Goal: Communication & Community: Share content

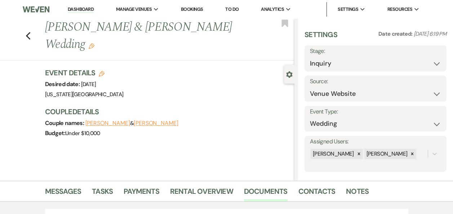
select select "5"
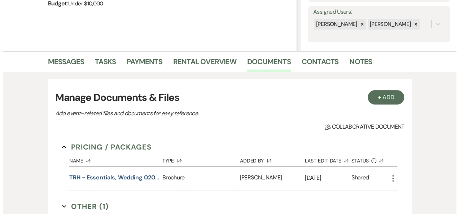
scroll to position [128, 0]
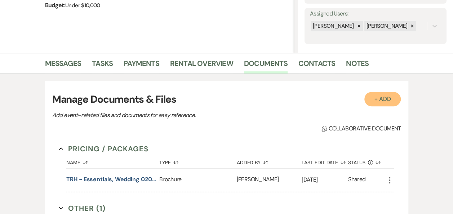
click at [381, 102] on button "+ Add" at bounding box center [383, 99] width 37 height 14
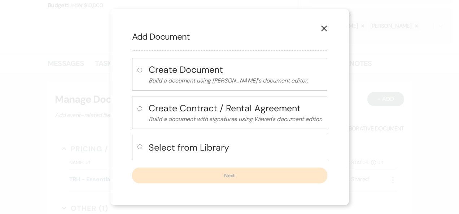
click at [137, 148] on input "radio" at bounding box center [139, 147] width 5 height 5
radio input "true"
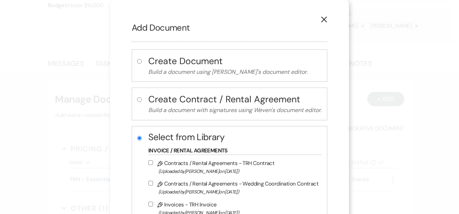
click at [148, 162] on input "Pencil Contracts / Rental Agreements - TRH Contract (Uploaded by [PERSON_NAME] …" at bounding box center [150, 162] width 5 height 5
checkbox input "true"
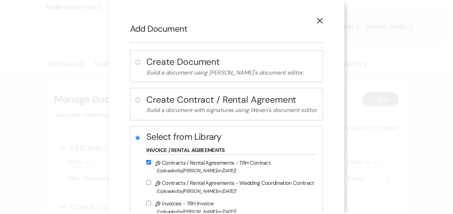
scroll to position [172, 0]
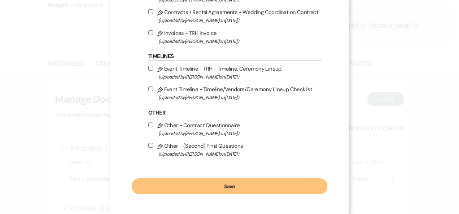
click at [248, 182] on button "Save" at bounding box center [229, 186] width 195 height 16
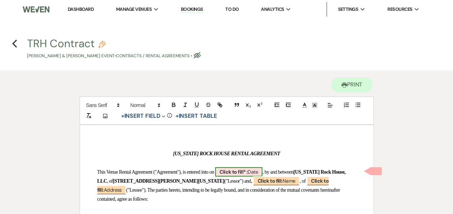
click at [262, 172] on span "Click to fill* : Date" at bounding box center [238, 171] width 47 height 9
select select "owner"
select select "Date"
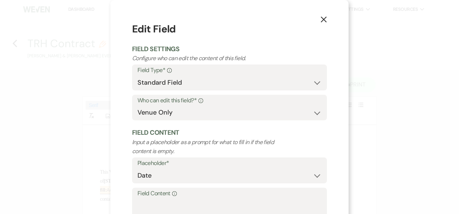
click at [216, 197] on label "Field Content Info" at bounding box center [229, 194] width 184 height 10
click at [216, 199] on textarea "Field Content Info" at bounding box center [229, 217] width 184 height 36
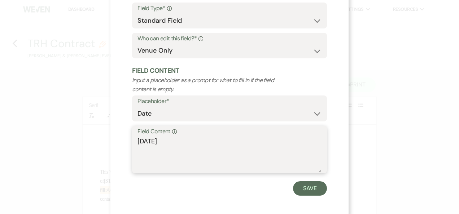
scroll to position [65, 0]
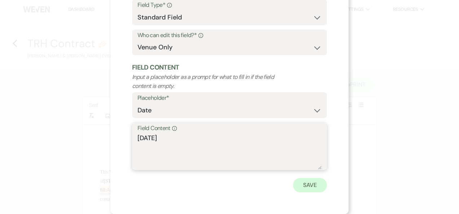
type textarea "[DATE]"
click at [303, 185] on button "Save" at bounding box center [310, 185] width 34 height 14
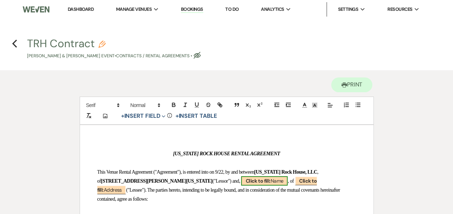
click at [256, 181] on span "Click to fill: Name" at bounding box center [264, 180] width 47 height 9
select select "Name"
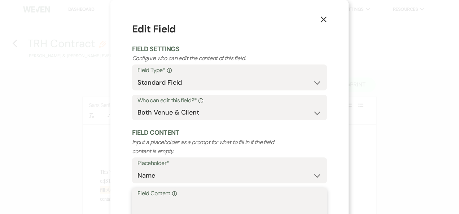
click at [237, 201] on textarea "Field Content Info" at bounding box center [229, 217] width 184 height 36
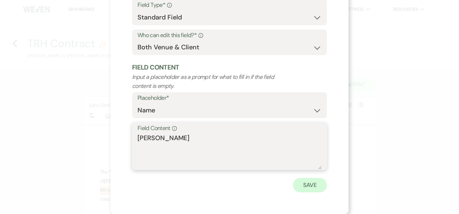
type textarea "[PERSON_NAME]"
click at [306, 186] on button "Save" at bounding box center [310, 185] width 34 height 14
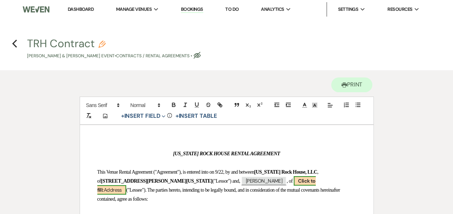
click at [294, 181] on b "Click to fill:" at bounding box center [206, 186] width 219 height 16
select select "Address"
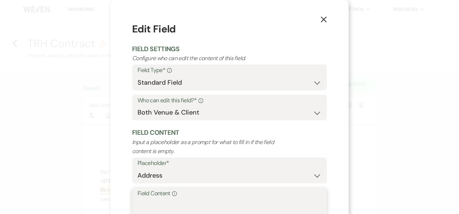
click at [157, 202] on textarea "Field Content Info" at bounding box center [229, 217] width 184 height 36
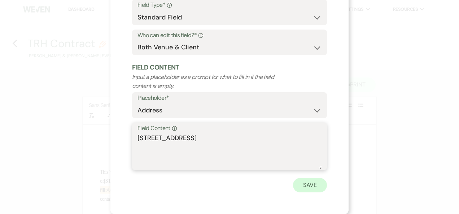
type textarea "[STREET_ADDRESS]"
click at [302, 189] on button "Save" at bounding box center [310, 185] width 34 height 14
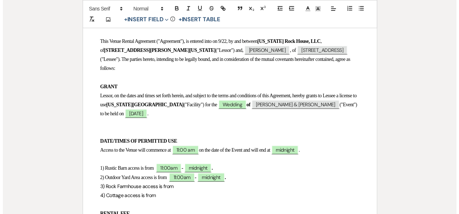
scroll to position [133, 0]
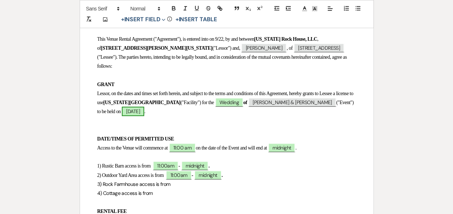
click at [144, 110] on span "[DATE]" at bounding box center [133, 111] width 22 height 9
select select "smartCustomField"
select select "owner"
select select "{{eventDate}}"
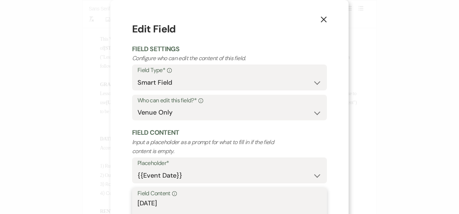
click at [140, 207] on textarea "[DATE]" at bounding box center [229, 217] width 184 height 36
click at [157, 206] on textarea "[DATE]" at bounding box center [229, 217] width 184 height 36
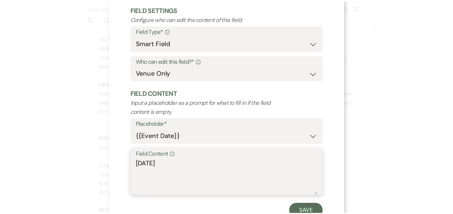
scroll to position [65, 0]
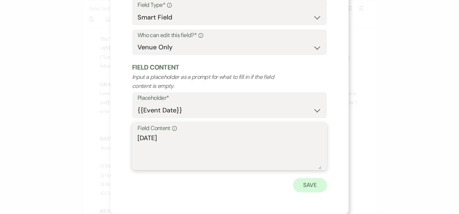
type textarea "[DATE]"
click at [309, 186] on button "Save" at bounding box center [310, 185] width 34 height 14
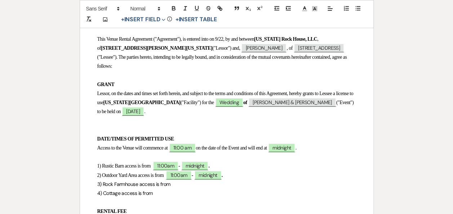
click at [178, 187] on p "3) Rock Farmhouse access is from" at bounding box center [226, 184] width 259 height 9
drag, startPoint x: 223, startPoint y: 184, endPoint x: 172, endPoint y: 186, distance: 50.9
click at [172, 186] on p "3) Rock Farmhouse access is from 11:00 - midnight." at bounding box center [226, 184] width 259 height 9
copy span "11:00 - midnight."
click at [156, 192] on p "4) Cottage access is from" at bounding box center [226, 193] width 259 height 9
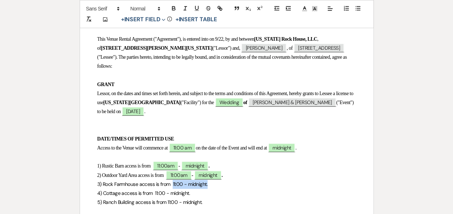
drag, startPoint x: 213, startPoint y: 183, endPoint x: 172, endPoint y: 183, distance: 41.1
click at [172, 183] on p "3) Rock Farmhouse access is from 11:00 - midnight." at bounding box center [226, 184] width 259 height 9
click at [217, 184] on p "3) Rock Farmhouse access is from 11:00 - midnight." at bounding box center [226, 184] width 259 height 9
click at [209, 184] on span "3) Rock Farmhouse access is from 11:00am, Sat. 3/7/26 - 10:00am[DATE]" at bounding box center [174, 184] width 155 height 6
click at [283, 184] on p "3) Rock Farmhouse access is from 11:00am[DATE] - 10:00am[DATE]" at bounding box center [226, 184] width 259 height 9
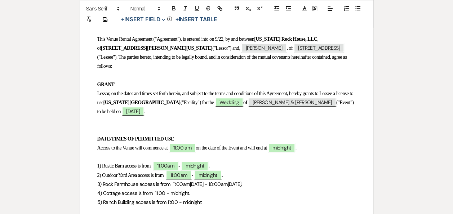
drag, startPoint x: 281, startPoint y: 184, endPoint x: 192, endPoint y: 185, distance: 88.7
click at [192, 185] on p "3) Rock Farmhouse access is from 11:00am[DATE] - 10:00am[DATE]." at bounding box center [226, 184] width 259 height 9
copy span "[DATE] 10:00am, Sun. 3/8/2026."
click at [192, 193] on p "4) Cottage access is from 11:00 - midnight." at bounding box center [226, 193] width 259 height 9
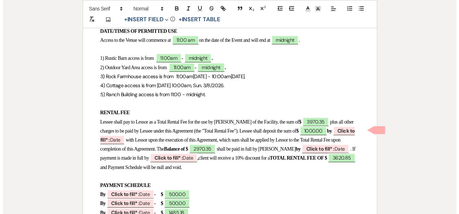
scroll to position [243, 0]
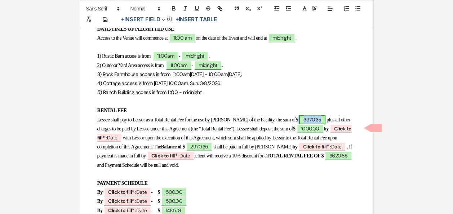
click at [317, 119] on span "3970.35" at bounding box center [312, 119] width 26 height 9
select select "owner"
select select "Amount"
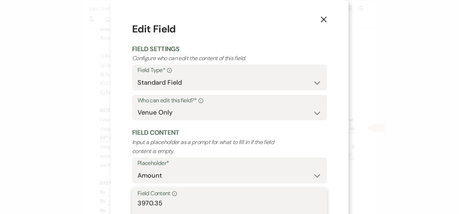
drag, startPoint x: 167, startPoint y: 206, endPoint x: 69, endPoint y: 169, distance: 104.5
click at [69, 169] on div "X Edit Field Field Settings Configure who can edit the content of this field. F…" at bounding box center [229, 107] width 459 height 214
drag, startPoint x: 172, startPoint y: 202, endPoint x: 48, endPoint y: 191, distance: 123.8
click at [48, 191] on div "X Edit Field Field Settings Configure who can edit the content of this field. F…" at bounding box center [229, 107] width 459 height 214
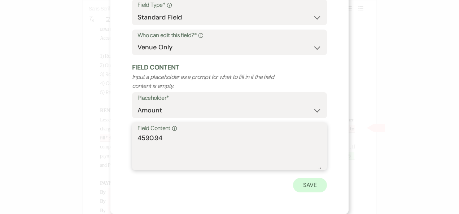
type textarea "4590.94"
click at [305, 185] on button "Save" at bounding box center [310, 185] width 34 height 14
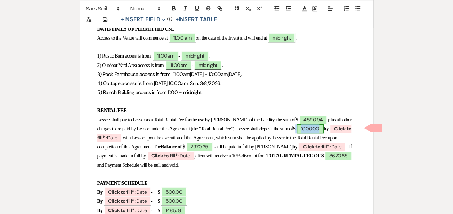
click at [324, 131] on span "1000.00" at bounding box center [310, 128] width 27 height 9
select select "owner"
select select "Amount"
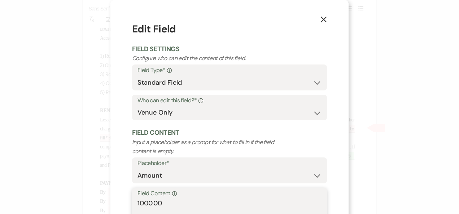
drag, startPoint x: 172, startPoint y: 206, endPoint x: -1, endPoint y: 201, distance: 173.9
paste textarea "4590.94"
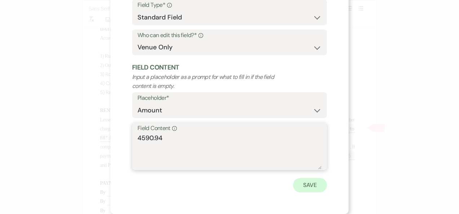
type textarea "4590.94"
click at [303, 187] on button "Save" at bounding box center [310, 185] width 34 height 14
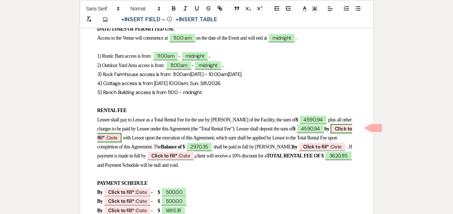
click at [129, 141] on span "Click to fill* : Date" at bounding box center [224, 133] width 255 height 18
select select "owner"
select select "Date"
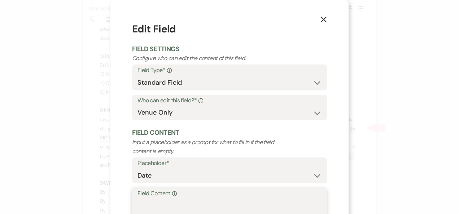
click at [152, 210] on textarea "Field Content Info" at bounding box center [229, 217] width 184 height 36
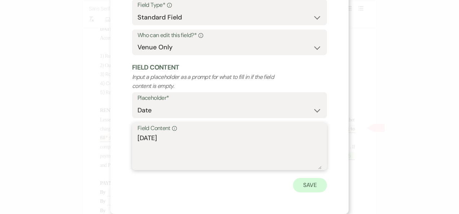
type textarea "[DATE]"
click at [309, 187] on button "Save" at bounding box center [310, 185] width 34 height 14
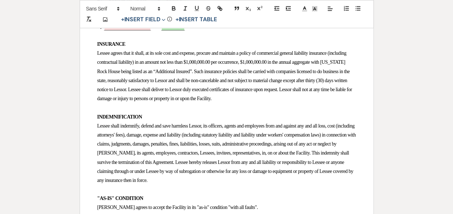
scroll to position [429, 0]
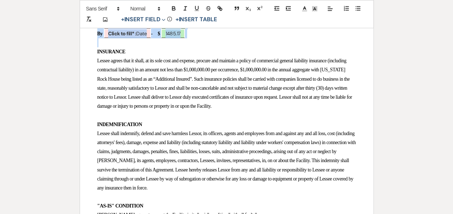
drag, startPoint x: 172, startPoint y: 146, endPoint x: 200, endPoint y: 39, distance: 111.0
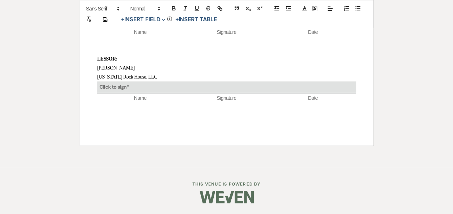
scroll to position [0, 0]
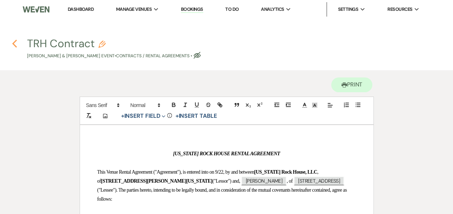
click at [15, 45] on use "button" at bounding box center [14, 44] width 5 height 8
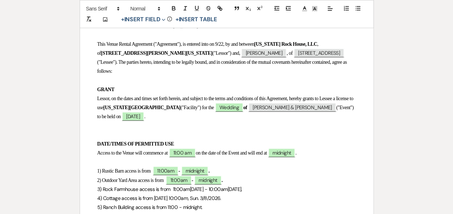
select select "5"
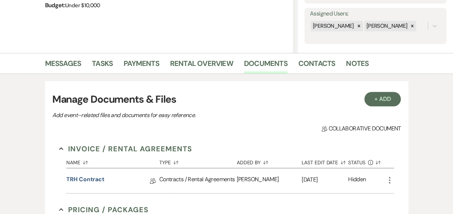
click at [61, 66] on link "Messages" at bounding box center [63, 66] width 36 height 16
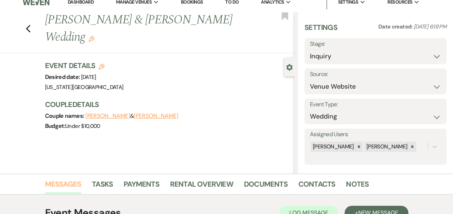
scroll to position [6, 0]
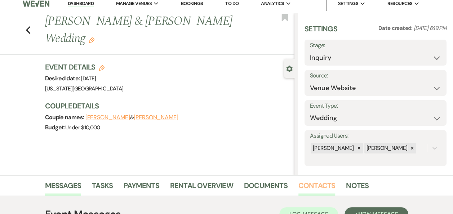
click at [316, 187] on link "Contacts" at bounding box center [317, 188] width 37 height 16
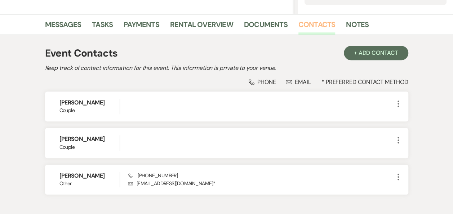
scroll to position [172, 0]
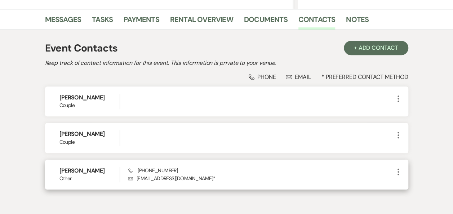
click at [398, 171] on use "button" at bounding box center [398, 172] width 1 height 6
click at [412, 184] on button "Pencil Edit" at bounding box center [415, 186] width 43 height 12
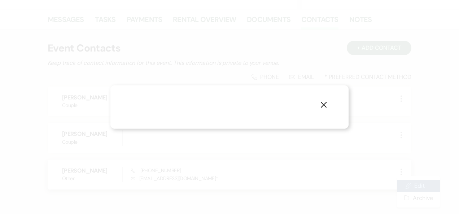
select select "6"
select select "email"
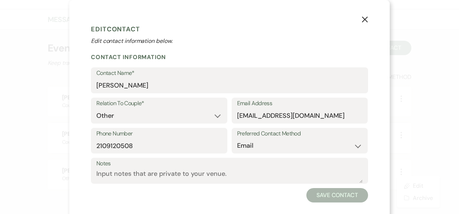
click at [363, 21] on use "button" at bounding box center [365, 20] width 6 height 6
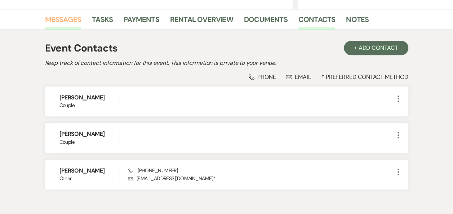
click at [64, 19] on link "Messages" at bounding box center [63, 22] width 36 height 16
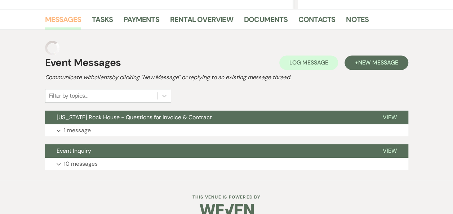
scroll to position [170, 0]
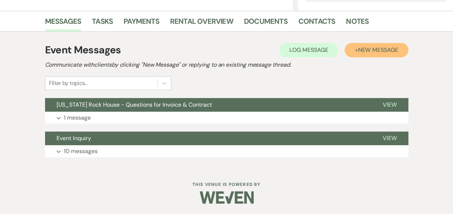
click at [393, 52] on span "New Message" at bounding box center [378, 50] width 40 height 8
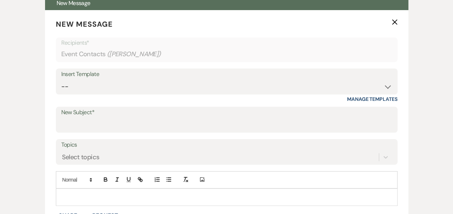
scroll to position [275, 0]
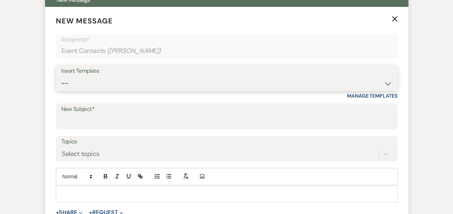
click at [387, 84] on select "-- Weven Planning Portal Introduction (Booked Events) Follow Up Booking Procedu…" at bounding box center [226, 83] width 331 height 14
select select "694"
click at [61, 76] on select "-- Weven Planning Portal Introduction (Booked Events) Follow Up Booking Procedu…" at bounding box center [226, 83] width 331 height 14
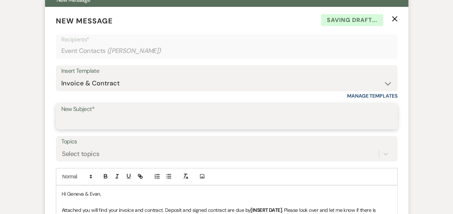
click at [296, 116] on input "New Subject*" at bounding box center [226, 122] width 331 height 14
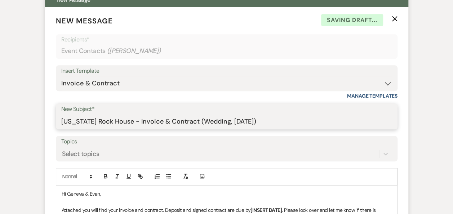
type input "[US_STATE] Rock House - Invoice & Contract (Wedding, [DATE])"
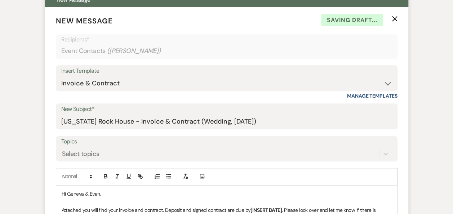
click at [120, 195] on p "Hi Geneva & Evan," at bounding box center [227, 194] width 330 height 8
click at [181, 209] on p "Attached you will find your invoice and contract. Deposit and signed contract a…" at bounding box center [227, 214] width 330 height 16
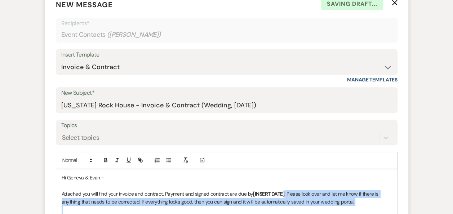
scroll to position [313, 0]
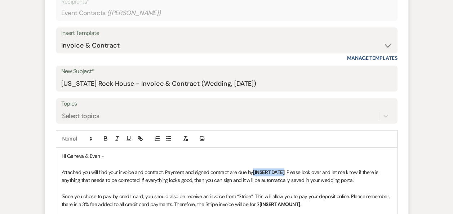
drag, startPoint x: 286, startPoint y: 209, endPoint x: 254, endPoint y: 173, distance: 48.3
click at [254, 173] on p "Attached you will find your invoice and contract. Payment and signed contract a…" at bounding box center [227, 176] width 330 height 16
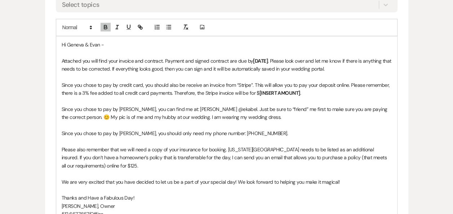
scroll to position [427, 0]
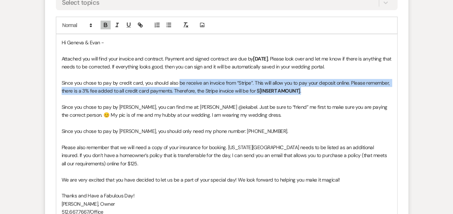
drag, startPoint x: 180, startPoint y: 83, endPoint x: 309, endPoint y: 89, distance: 130.0
click at [309, 89] on p "Since you chose to pay by credit card, you should also be receive an invoice fr…" at bounding box center [227, 87] width 330 height 16
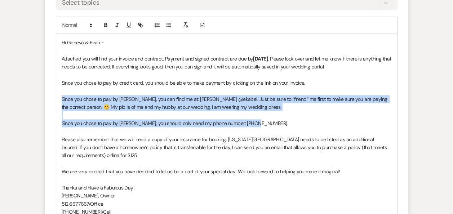
drag, startPoint x: 62, startPoint y: 95, endPoint x: 262, endPoint y: 122, distance: 202.6
click at [262, 122] on div "Hi Geneva & [PERSON_NAME] - Attached you will find your invoice and contract. P…" at bounding box center [226, 131] width 341 height 194
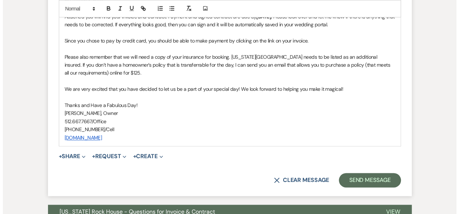
scroll to position [473, 0]
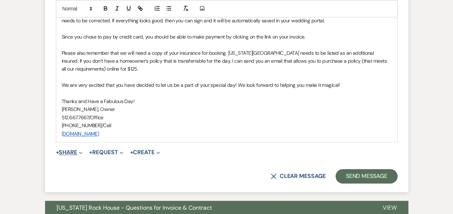
click at [77, 151] on button "+ Share Expand" at bounding box center [69, 153] width 27 height 6
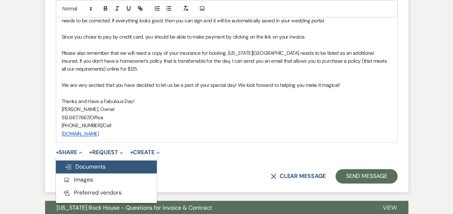
click at [87, 165] on span "Doc Upload Documents" at bounding box center [85, 167] width 41 height 8
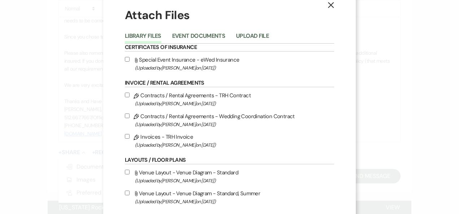
scroll to position [9, 0]
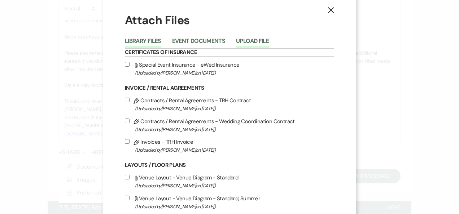
click at [256, 40] on button "Upload File" at bounding box center [252, 43] width 33 height 10
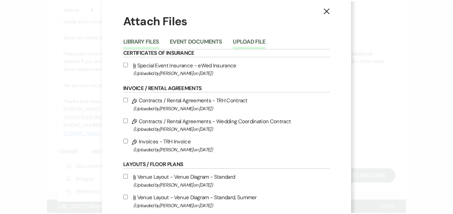
scroll to position [0, 0]
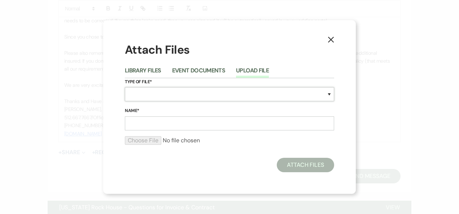
click at [329, 94] on select "Special Event Insurance Vendor Certificate of Insurance Contracts / Rental Agre…" at bounding box center [229, 94] width 209 height 14
select select "22"
click at [125, 87] on select "Special Event Insurance Vendor Certificate of Insurance Contracts / Rental Agre…" at bounding box center [229, 94] width 209 height 14
click at [165, 125] on input "Name*" at bounding box center [229, 123] width 209 height 14
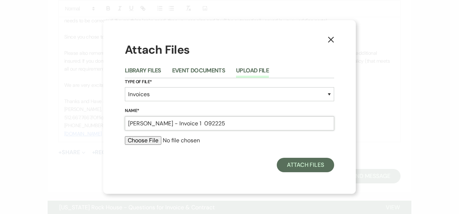
type input "[PERSON_NAME] - Invoice 1 092225"
click at [145, 141] on input "file" at bounding box center [229, 140] width 209 height 9
type input "C:\fakepath\[PERSON_NAME] - Invoice 1 092225.pdf"
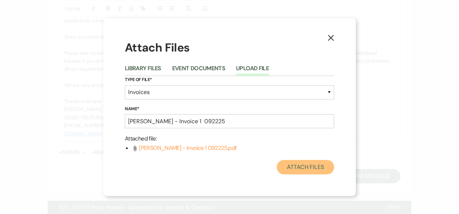
click at [307, 167] on button "Attach Files" at bounding box center [305, 167] width 57 height 14
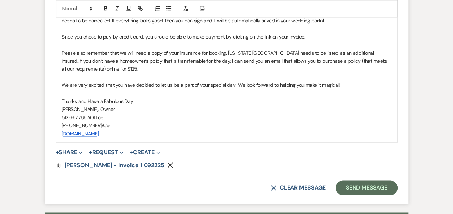
click at [70, 153] on button "+ Share Expand" at bounding box center [69, 153] width 27 height 6
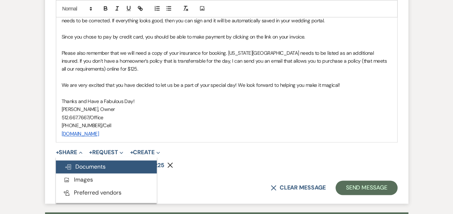
click at [101, 165] on span "Doc Upload Documents" at bounding box center [85, 167] width 41 height 8
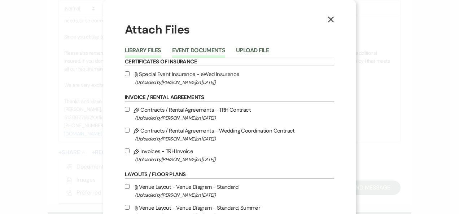
click at [202, 49] on button "Event Documents" at bounding box center [198, 53] width 53 height 10
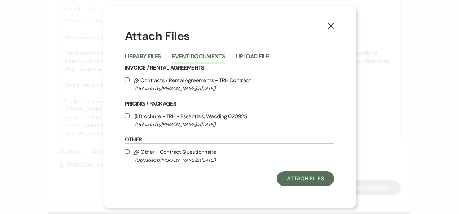
click at [329, 28] on use "button" at bounding box center [331, 26] width 6 height 6
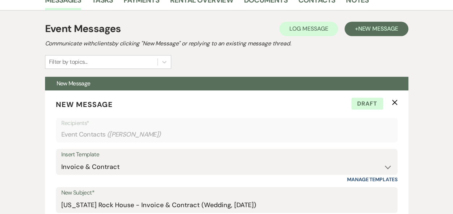
scroll to position [171, 0]
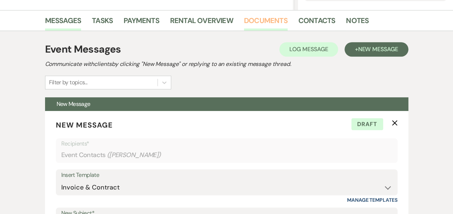
click at [274, 20] on link "Documents" at bounding box center [266, 23] width 44 height 16
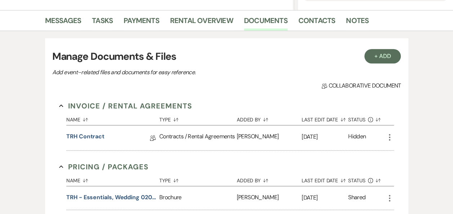
click at [388, 136] on icon "More" at bounding box center [389, 137] width 9 height 9
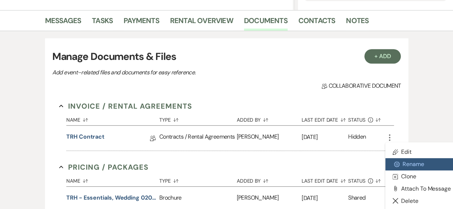
click at [409, 164] on button "Settings Gear Rename" at bounding box center [421, 164] width 73 height 12
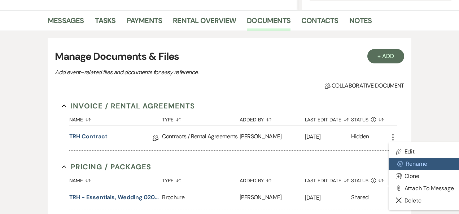
select select "10"
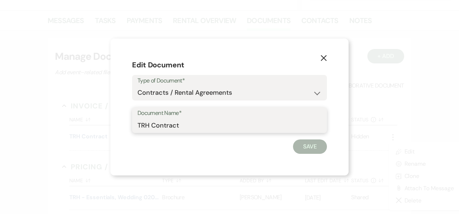
click at [231, 128] on input "TRH Contract" at bounding box center [229, 125] width 184 height 14
type input "T"
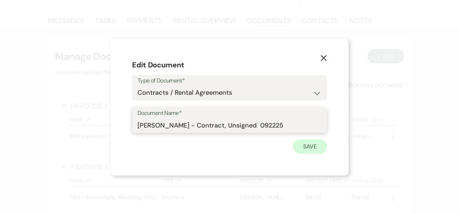
type input "[PERSON_NAME] - Contract, Unsigned 092225"
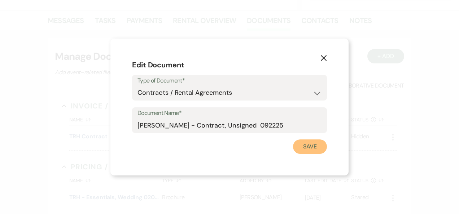
click at [312, 148] on button "Save" at bounding box center [310, 147] width 34 height 14
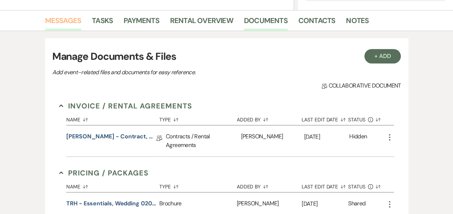
click at [71, 18] on link "Messages" at bounding box center [63, 23] width 36 height 16
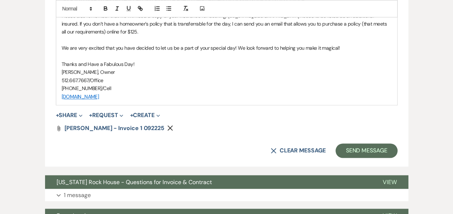
scroll to position [529, 0]
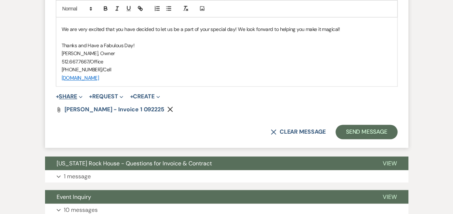
click at [72, 94] on button "+ Share Expand" at bounding box center [69, 97] width 27 height 6
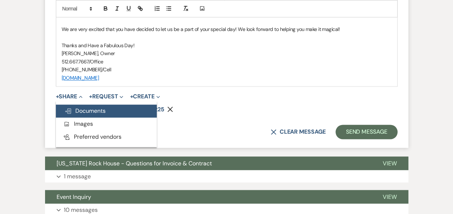
click at [86, 111] on span "Doc Upload Documents" at bounding box center [85, 111] width 41 height 8
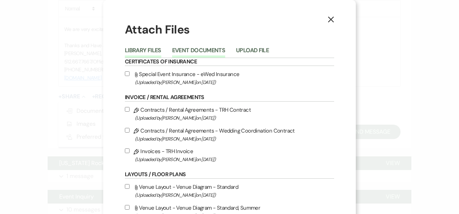
click at [190, 48] on button "Event Documents" at bounding box center [198, 53] width 53 height 10
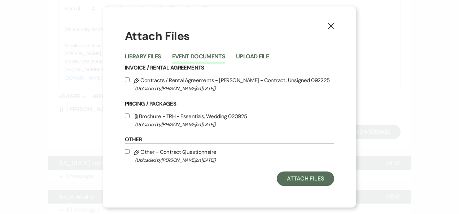
click at [127, 80] on input "Pencil Contracts / Rental Agreements - [PERSON_NAME] - Contract, Unsigned 09222…" at bounding box center [127, 80] width 5 height 5
checkbox input "true"
click at [308, 177] on button "Attach Files" at bounding box center [305, 179] width 57 height 14
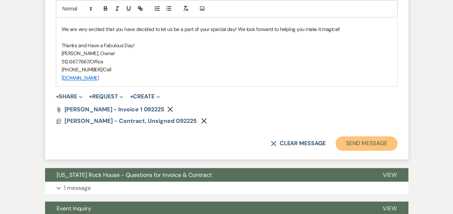
click at [366, 141] on button "Send Message" at bounding box center [367, 143] width 62 height 14
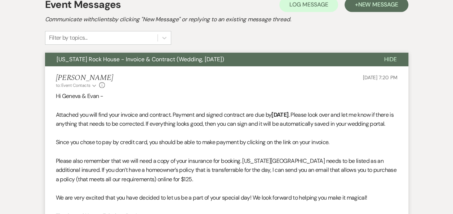
scroll to position [203, 0]
